Goal: Register for event/course

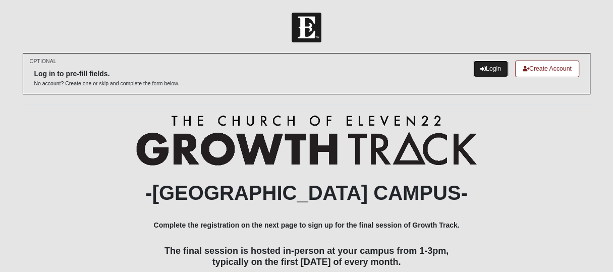
click at [489, 68] on link "Login" at bounding box center [490, 69] width 35 height 17
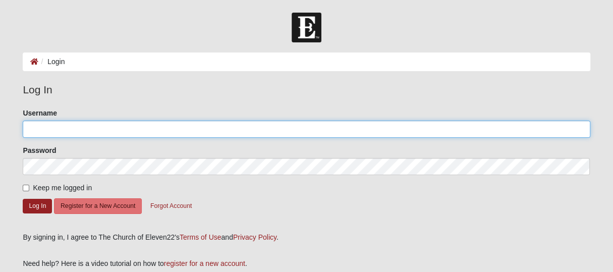
click at [257, 128] on input "Username" at bounding box center [306, 129] width 567 height 17
type input "CCRPARKS78"
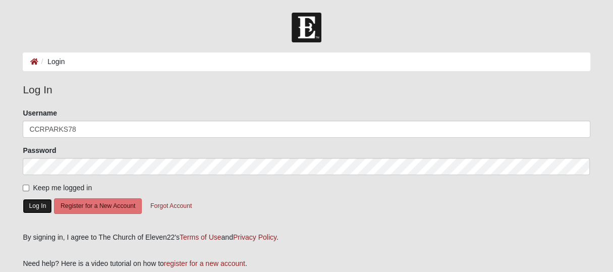
click at [38, 209] on button "Log In" at bounding box center [37, 206] width 29 height 15
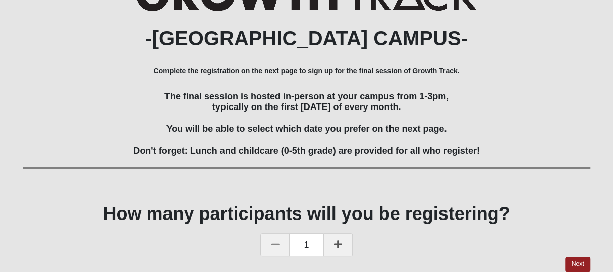
scroll to position [90, 0]
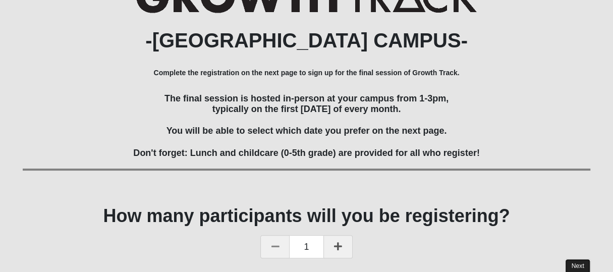
click at [573, 264] on link "Next" at bounding box center [577, 266] width 25 height 15
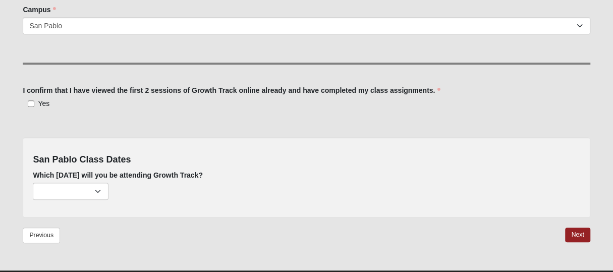
scroll to position [285, 0]
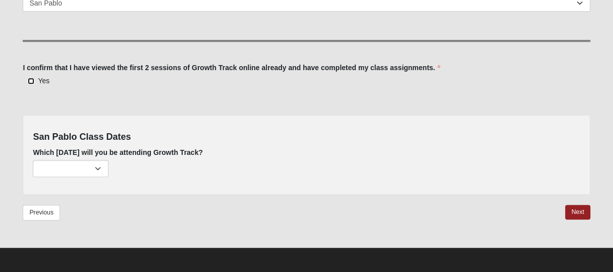
click at [29, 80] on input "Yes" at bounding box center [31, 81] width 7 height 7
checkbox input "true"
click at [100, 170] on select "October 5th (154 remaining) November 2nd (221 remaining) December 7th (222 rema…" at bounding box center [71, 168] width 76 height 17
click at [196, 220] on div "Previous Next" at bounding box center [306, 218] width 567 height 27
